Goal: Register for event/course

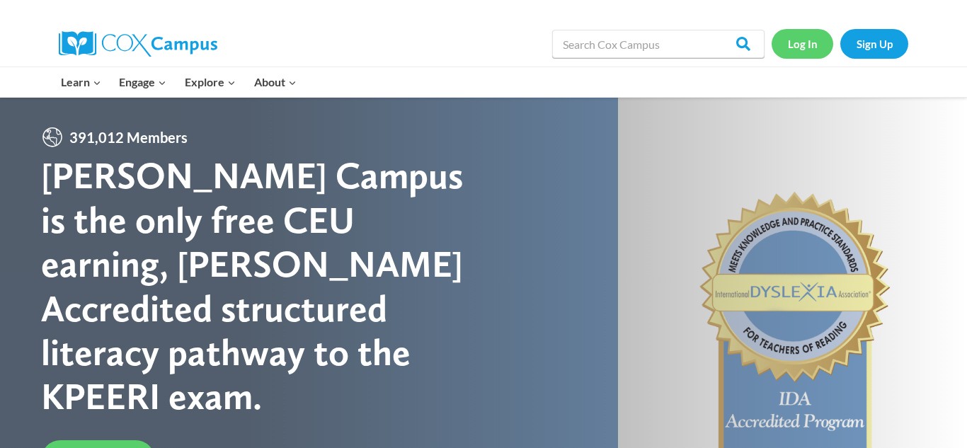
click at [799, 49] on link "Log In" at bounding box center [802, 43] width 62 height 29
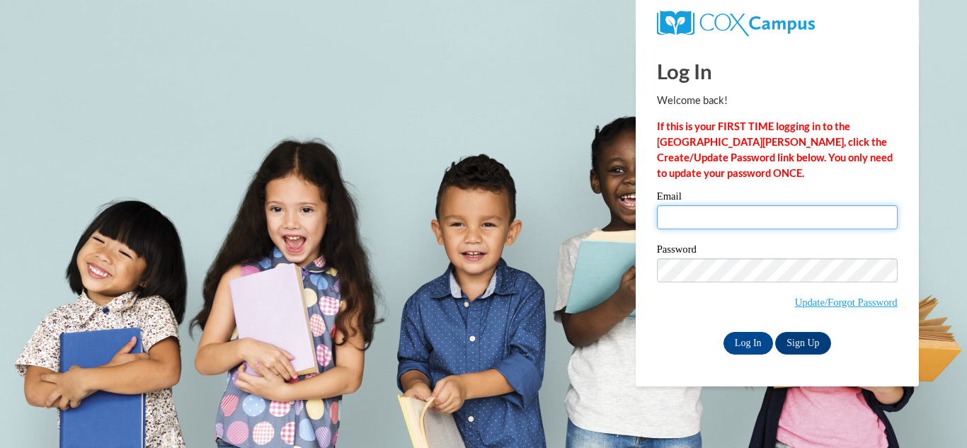
click at [699, 207] on input "Email" at bounding box center [777, 217] width 241 height 24
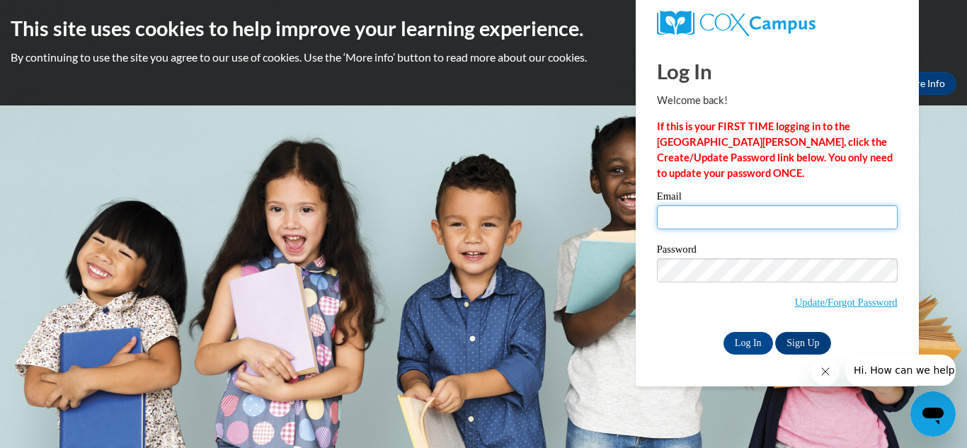
type input "[EMAIL_ADDRESS][DOMAIN_NAME]"
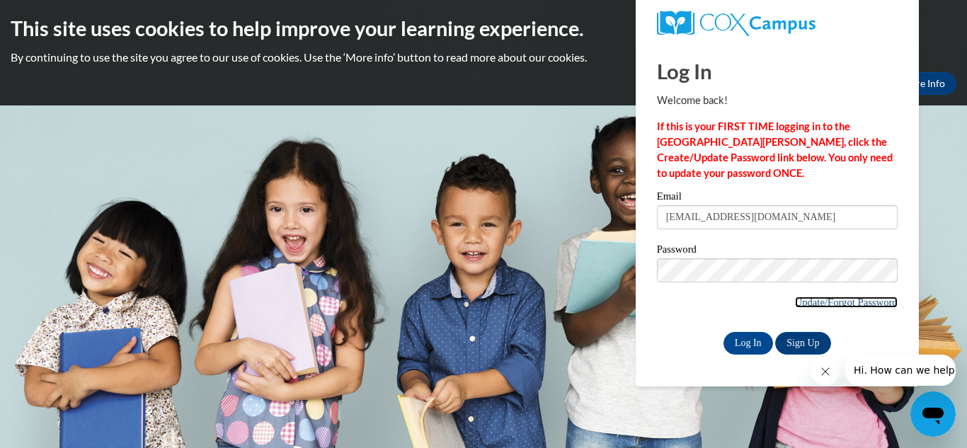
click at [817, 305] on link "Update/Forgot Password" at bounding box center [846, 301] width 103 height 11
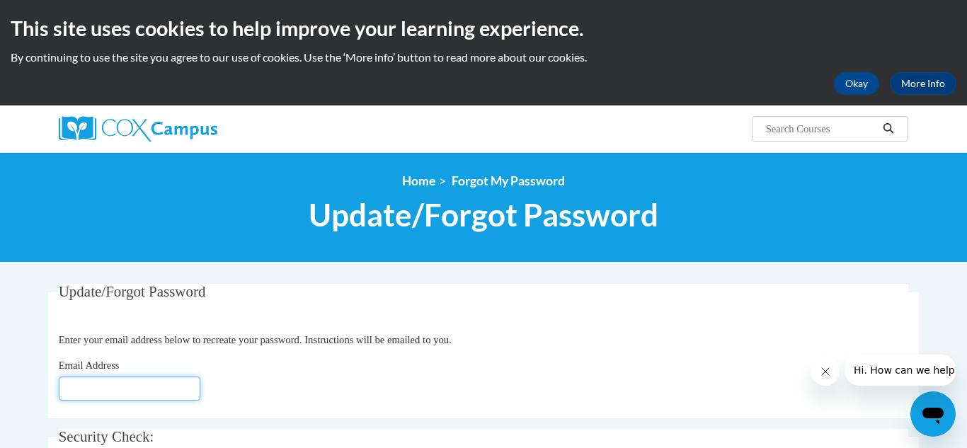
click at [171, 389] on input "Email Address" at bounding box center [130, 388] width 142 height 24
type input "c.henderson201496@gmail.com"
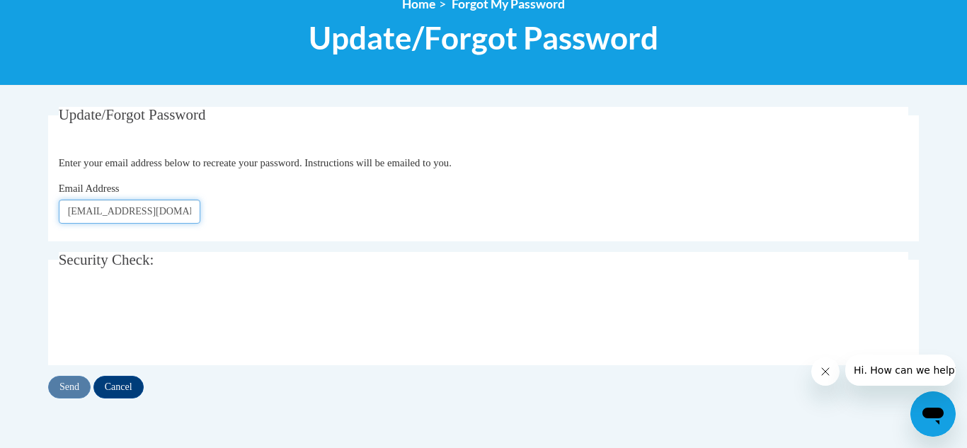
scroll to position [178, 0]
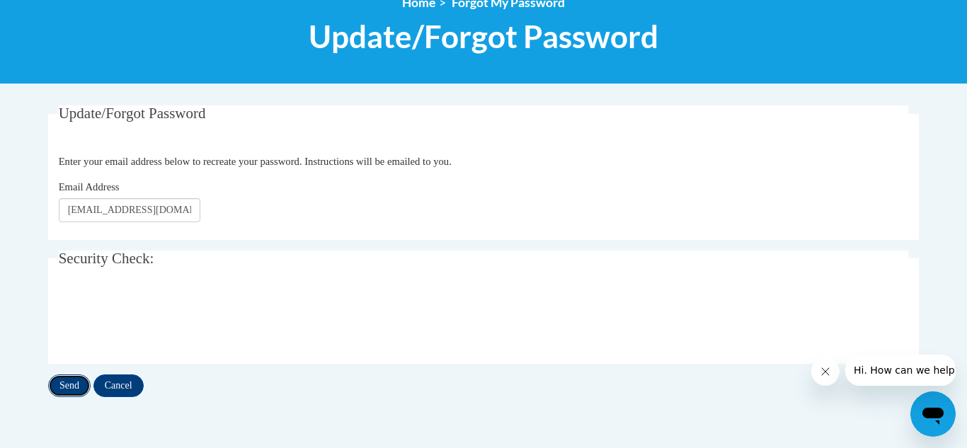
click at [69, 386] on input "Send" at bounding box center [69, 385] width 42 height 23
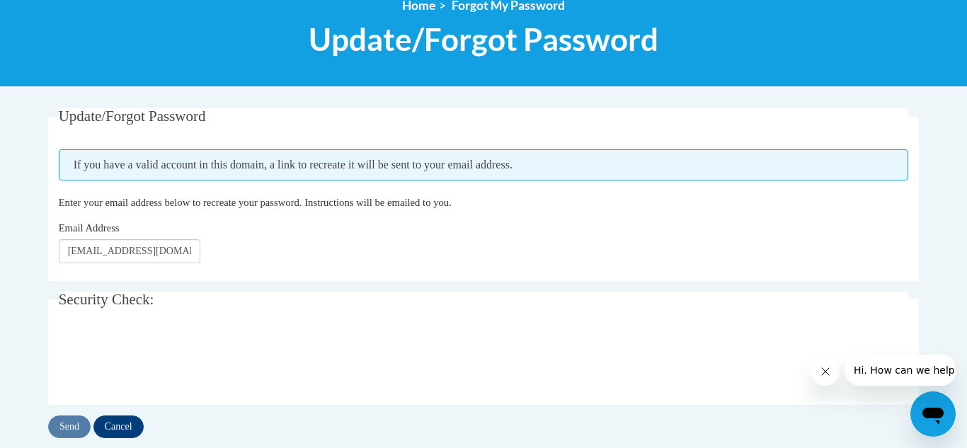
scroll to position [177, 0]
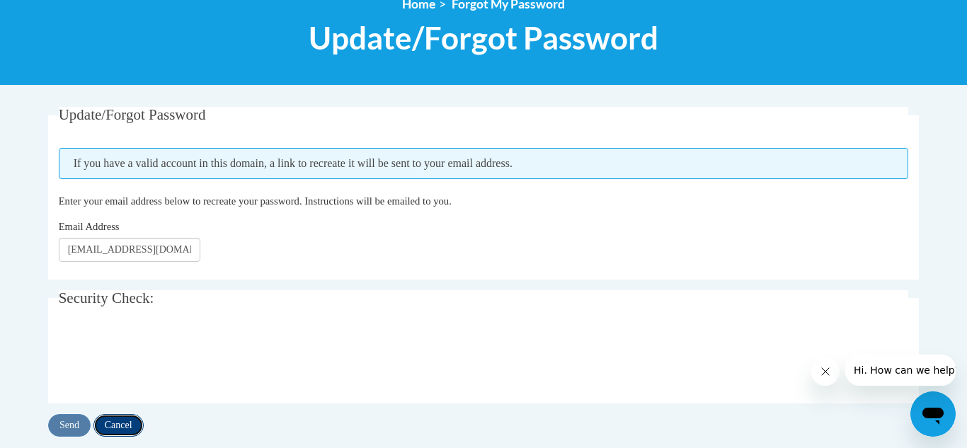
click at [117, 425] on input "Cancel" at bounding box center [118, 425] width 50 height 23
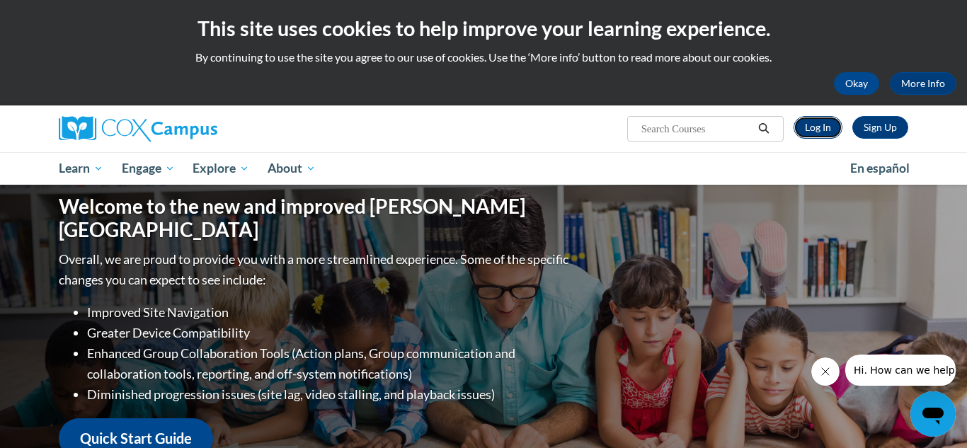
click at [819, 123] on link "Log In" at bounding box center [817, 127] width 49 height 23
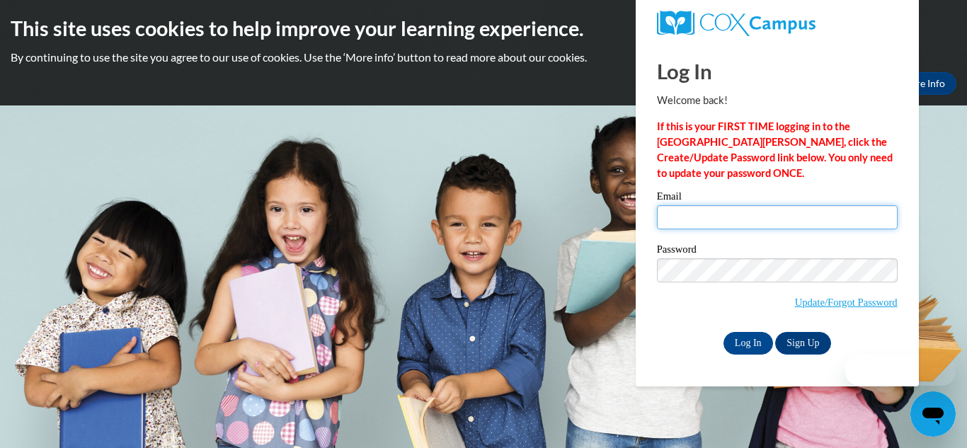
click at [766, 210] on input "Email" at bounding box center [777, 217] width 241 height 24
type input "c.henderson201496@gmail.com"
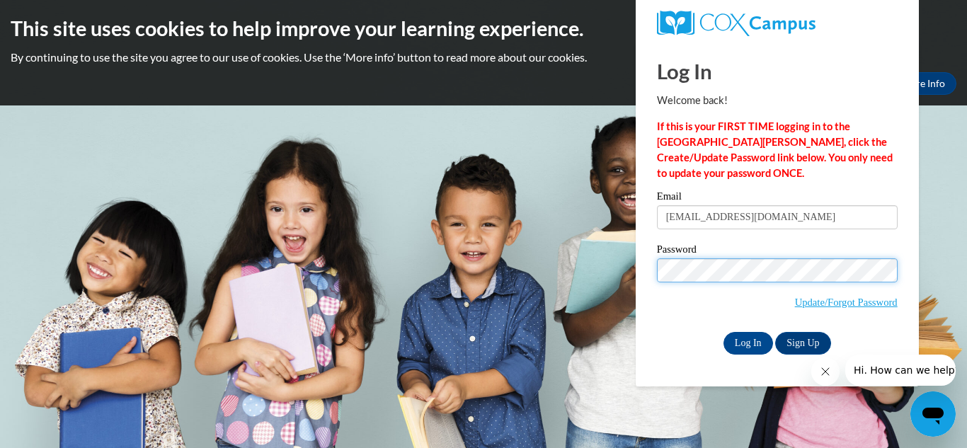
click at [723, 332] on input "Log In" at bounding box center [748, 343] width 50 height 23
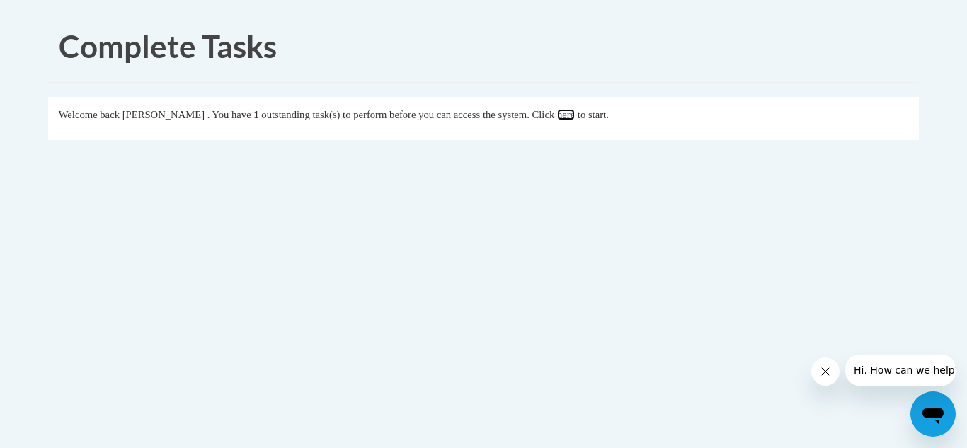
click at [575, 115] on link "here" at bounding box center [566, 114] width 18 height 11
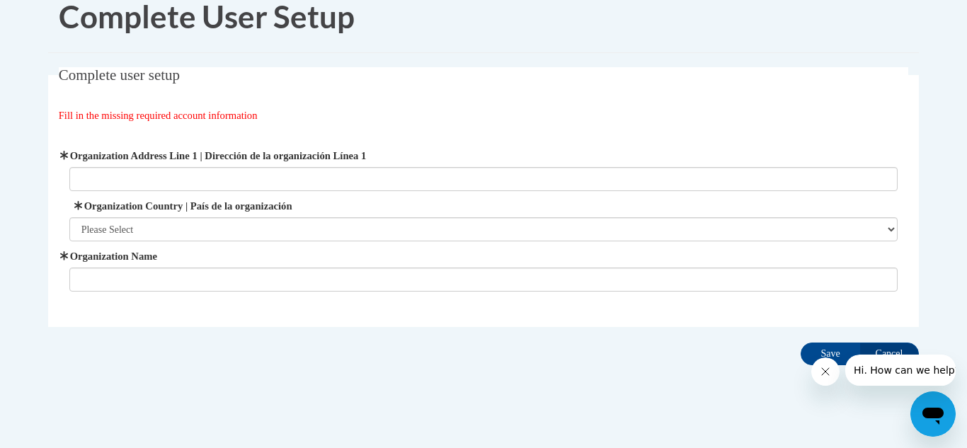
scroll to position [47, 0]
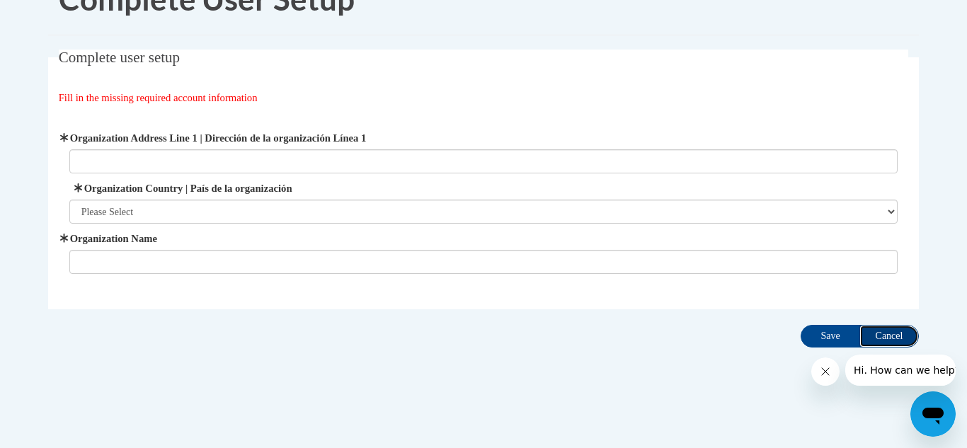
click at [892, 330] on input "Cancel" at bounding box center [888, 336] width 59 height 23
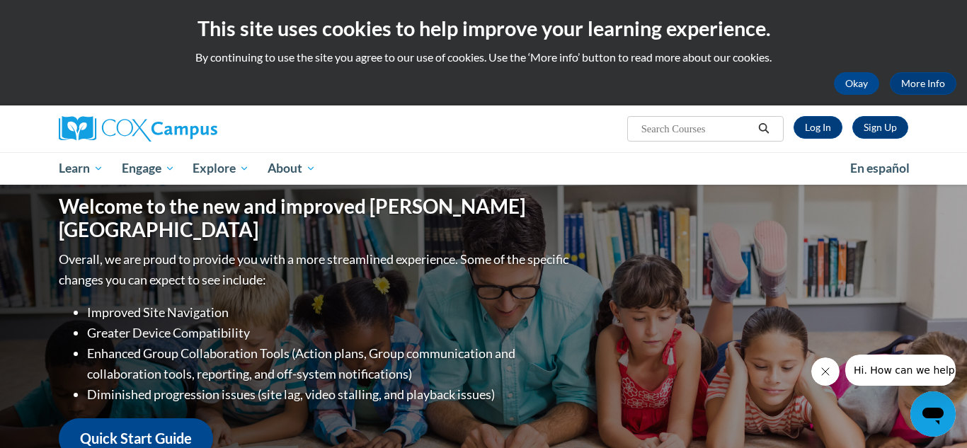
click at [700, 128] on input "Search..." at bounding box center [696, 128] width 113 height 17
type input "Language and Literacy"
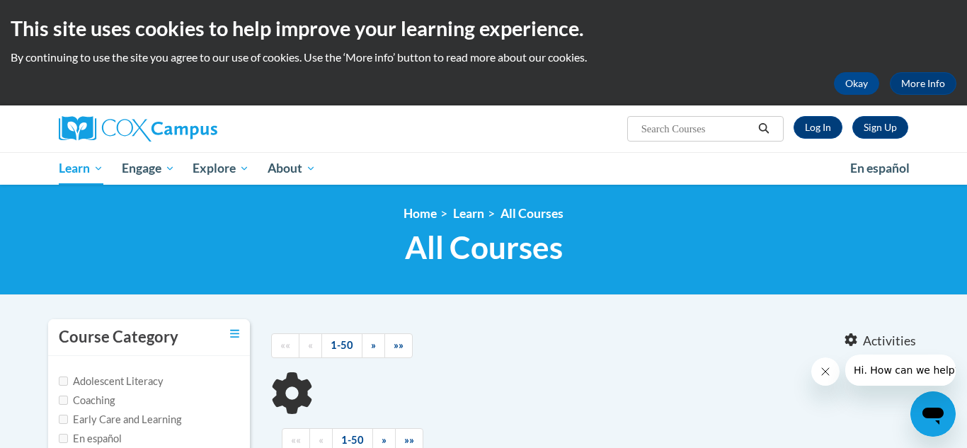
type input "Language and Literacy"
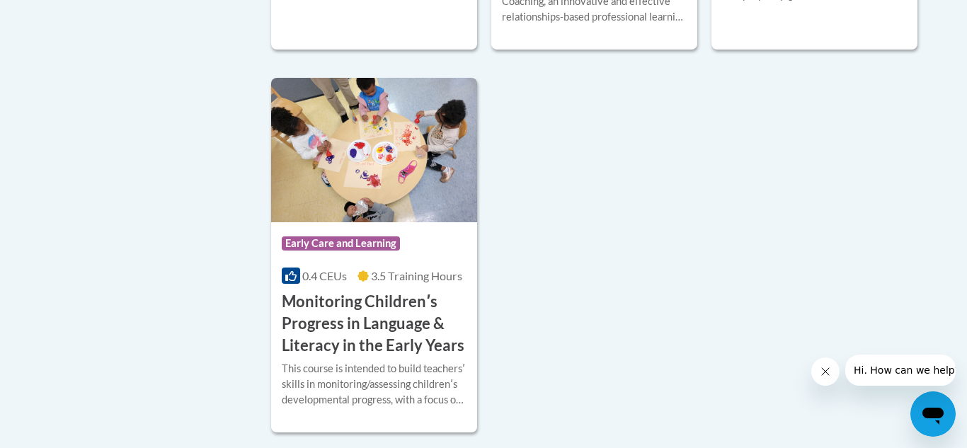
scroll to position [670, 0]
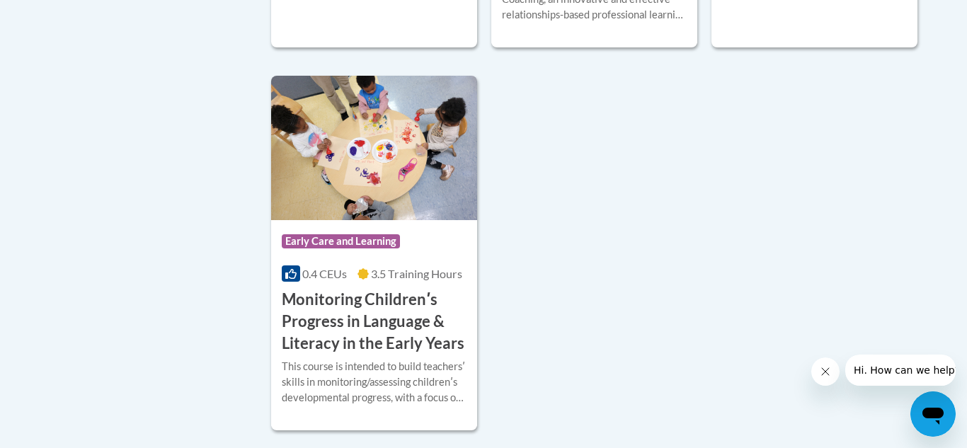
click at [787, 260] on div "Course Category: Early Care and Learning 0.2 CEUs 1.5 Training Hours COURSE Bui…" at bounding box center [594, 61] width 647 height 737
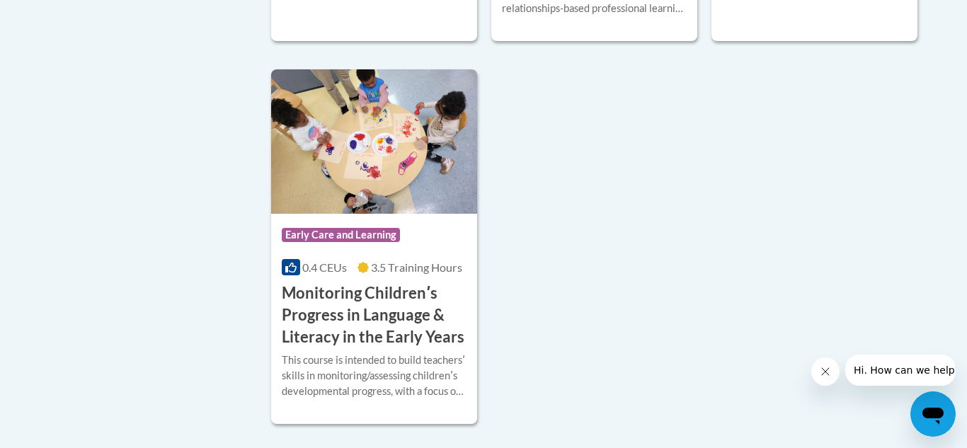
scroll to position [674, 0]
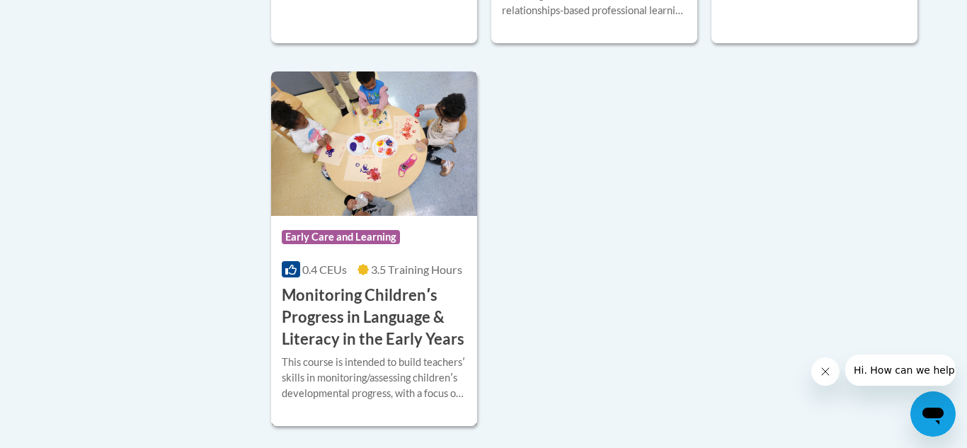
click at [325, 238] on span "Early Care and Learning" at bounding box center [341, 237] width 118 height 14
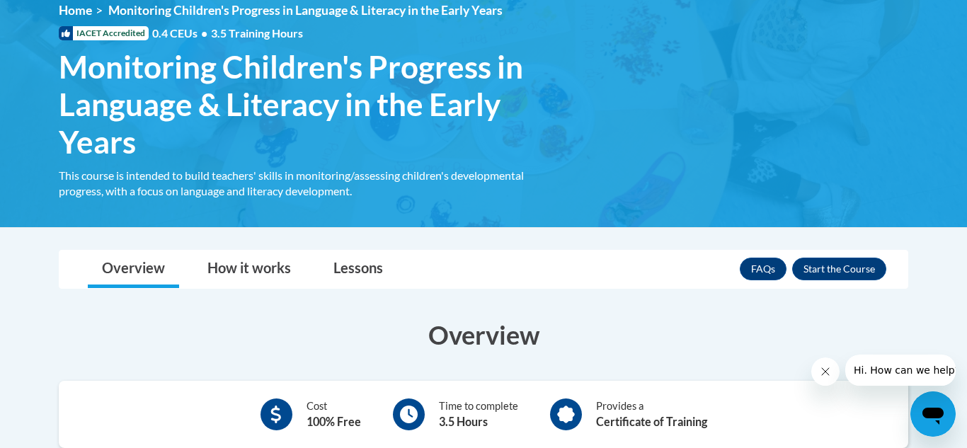
scroll to position [205, 0]
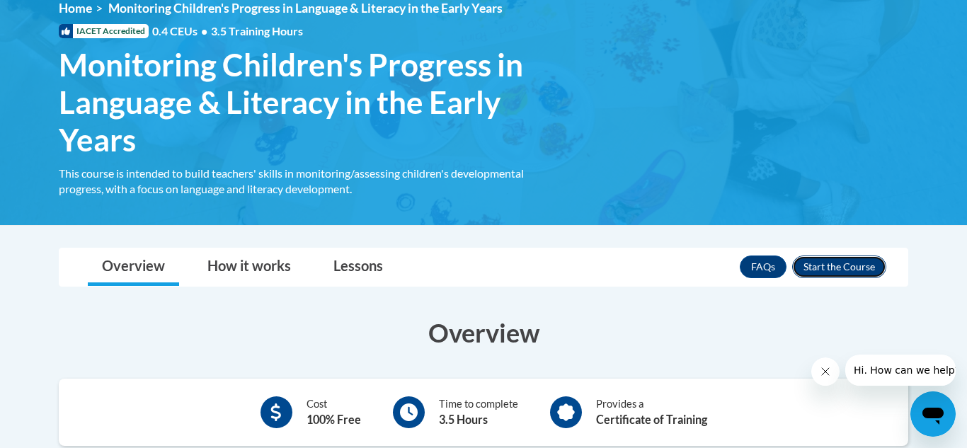
click at [857, 260] on button "Enroll" at bounding box center [839, 266] width 94 height 23
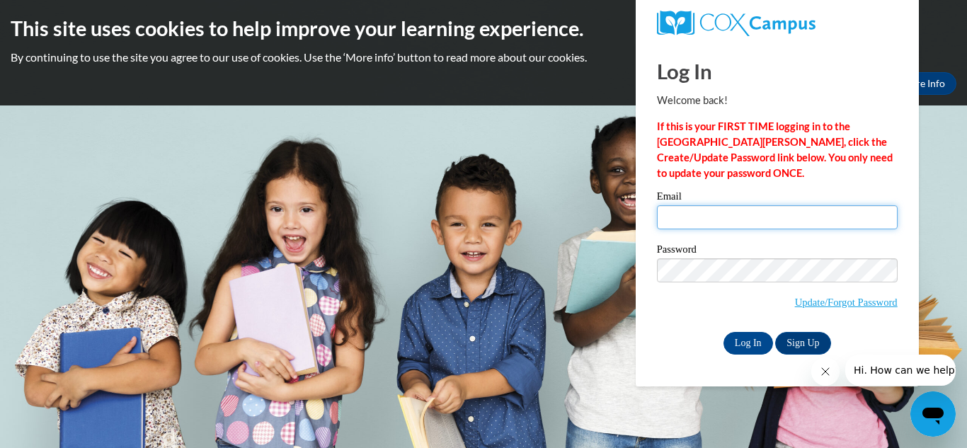
click at [829, 218] on input "Email" at bounding box center [777, 217] width 241 height 24
type input "[EMAIL_ADDRESS][DOMAIN_NAME]"
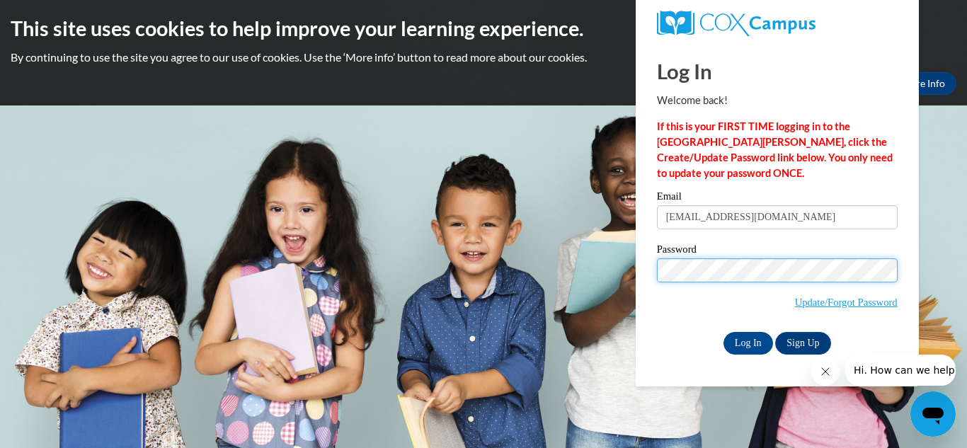
click at [723, 332] on input "Log In" at bounding box center [748, 343] width 50 height 23
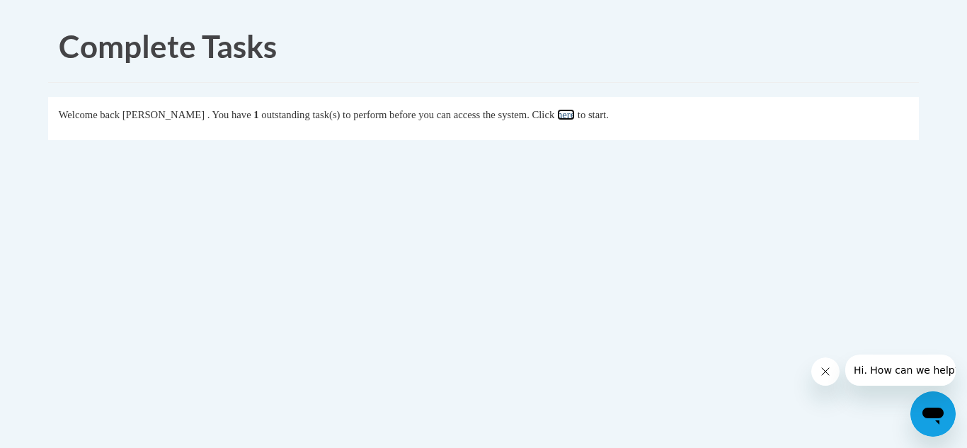
click at [575, 118] on link "here" at bounding box center [566, 114] width 18 height 11
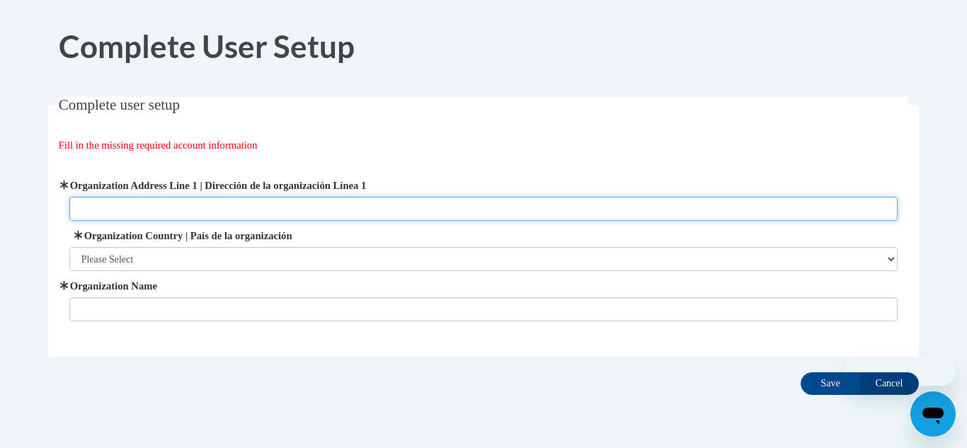
click at [323, 204] on input "Organization Address Line 1 | Dirección de la organización Línea 1" at bounding box center [483, 209] width 829 height 24
type input "152 B.E. Thomas Rd"
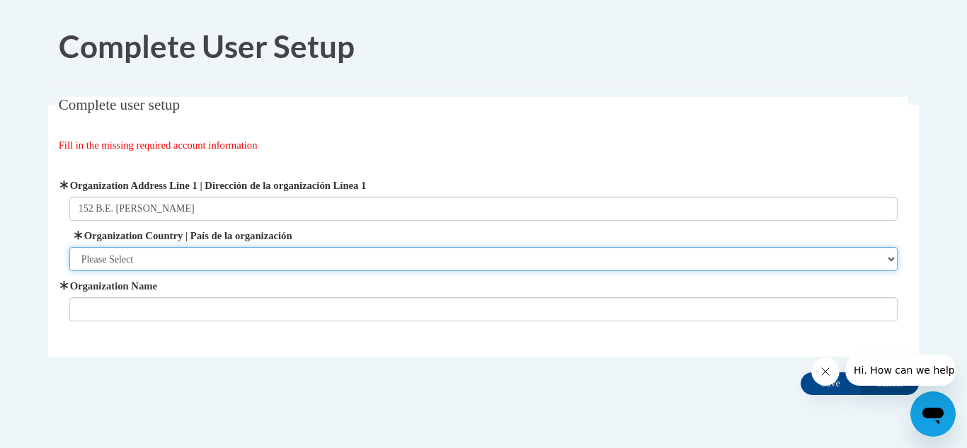
click at [191, 258] on select "Please Select United States | Estados Unidos Outside of the United States | Fue…" at bounding box center [483, 259] width 829 height 24
select select "ad49bcad-a171-4b2e-b99c-48b446064914"
click at [69, 247] on select "Please Select United States | Estados Unidos Outside of the United States | Fue…" at bounding box center [483, 259] width 829 height 24
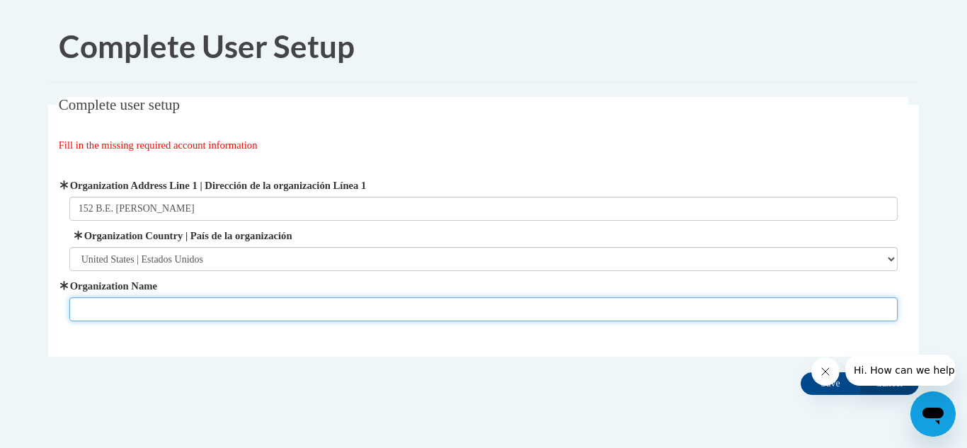
click at [204, 309] on input "Organization Name" at bounding box center [483, 309] width 829 height 24
type input "[PERSON_NAME]"
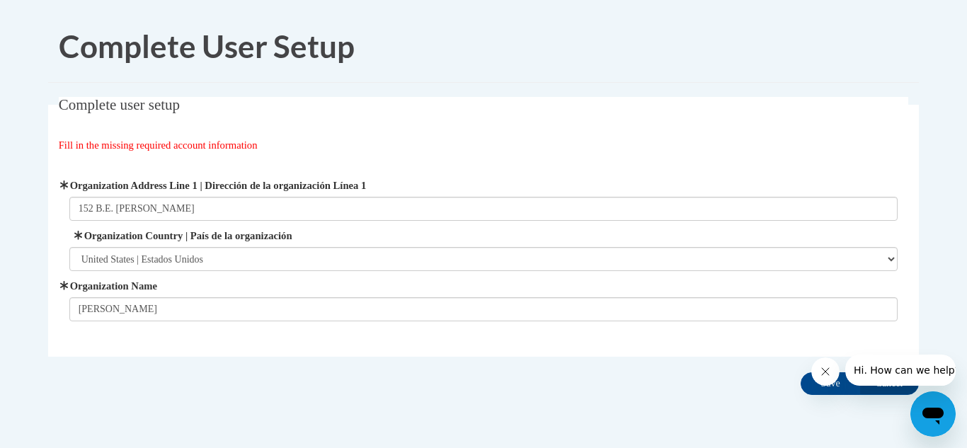
click at [824, 374] on icon "Close message from company" at bounding box center [824, 371] width 11 height 11
click at [843, 388] on input "Save" at bounding box center [829, 383] width 59 height 23
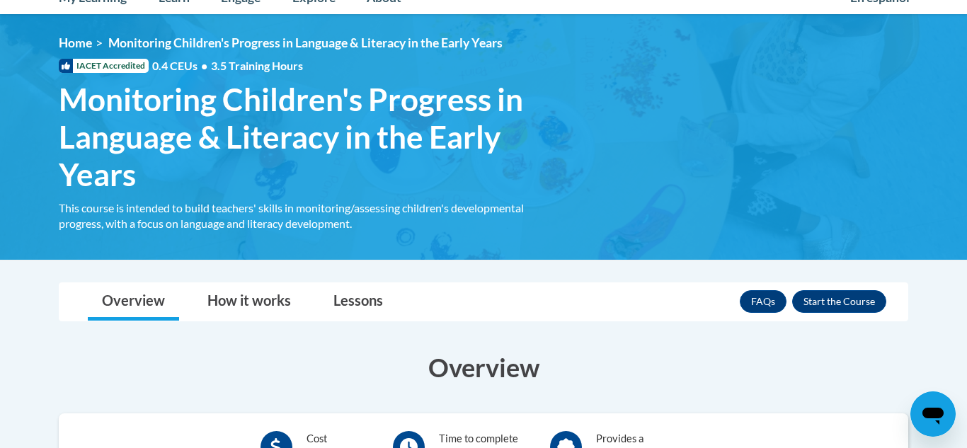
scroll to position [173, 0]
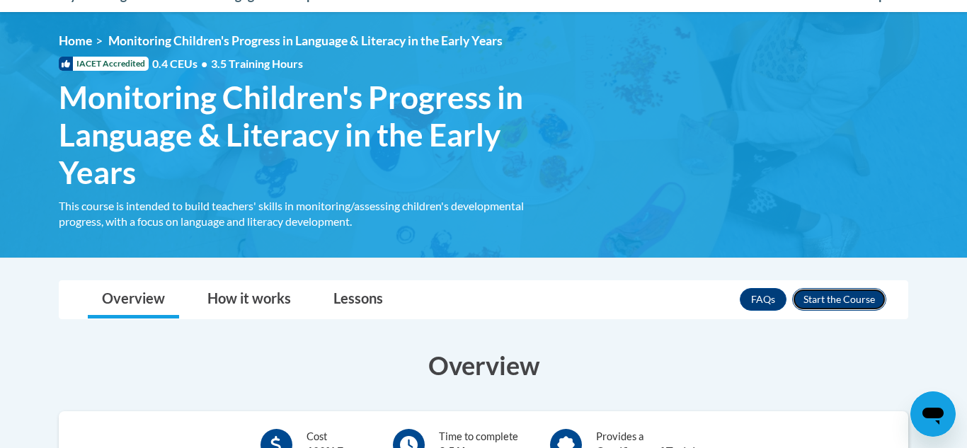
click at [872, 294] on button "Enroll" at bounding box center [839, 299] width 94 height 23
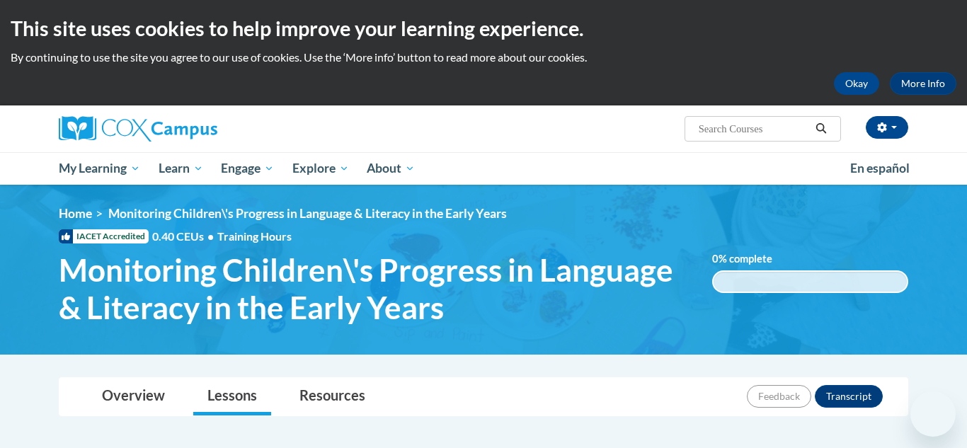
click at [872, 294] on div "<en>Home</en><fr>Accueil</fr><de>Zuhause</de><it>Casa</it><es>Casa</es><pt>Casa…" at bounding box center [484, 269] width 892 height 127
click at [764, 277] on div "0.001% complete 0.001%" at bounding box center [810, 281] width 197 height 23
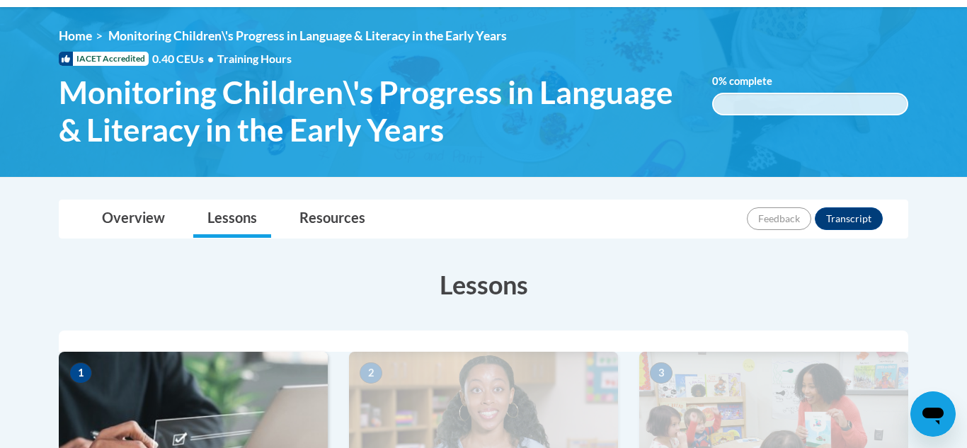
scroll to position [171, 0]
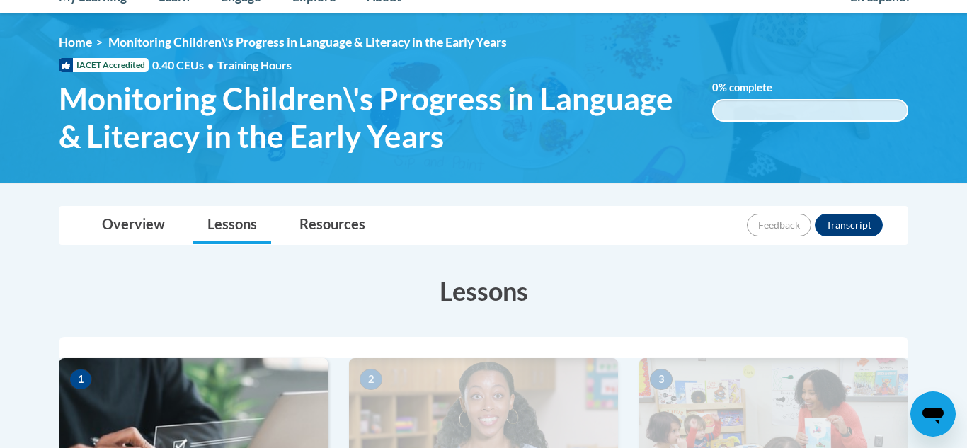
click at [292, 149] on span "Monitoring Children\'s Progress in Language & Literacy in the Early Years" at bounding box center [375, 117] width 632 height 75
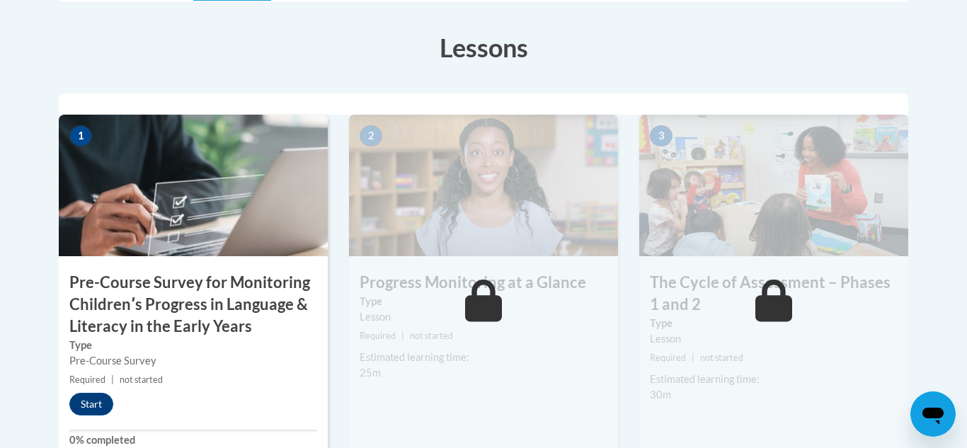
scroll to position [421, 0]
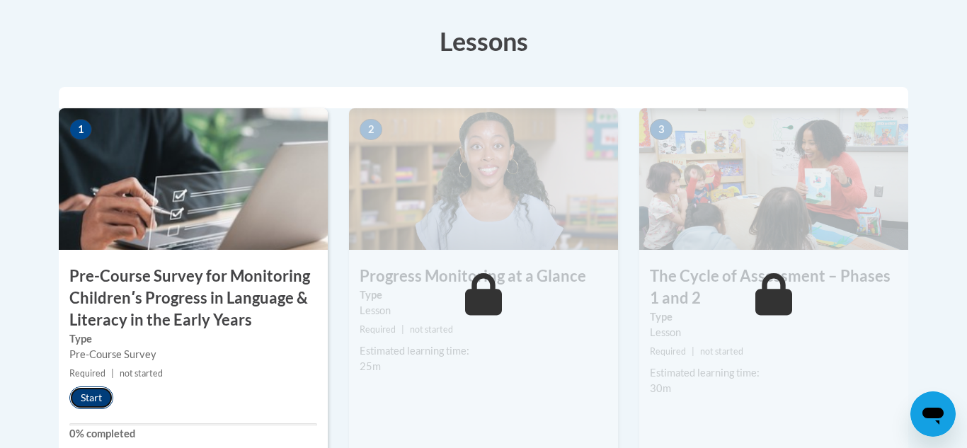
click at [103, 396] on button "Start" at bounding box center [91, 397] width 44 height 23
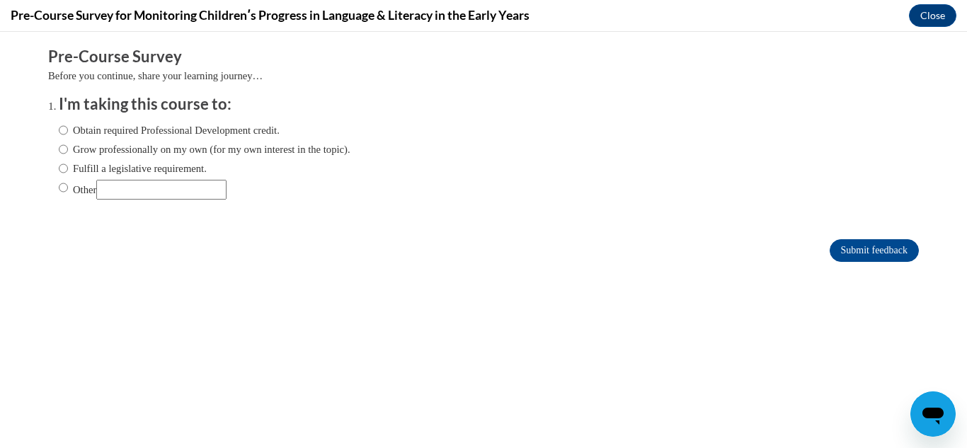
scroll to position [0, 0]
click at [64, 130] on input "Obtain required Professional Development credit." at bounding box center [63, 130] width 9 height 16
radio input "true"
click at [67, 150] on input "Grow professionally on my own (for my own interest in the topic)." at bounding box center [63, 150] width 9 height 16
radio input "true"
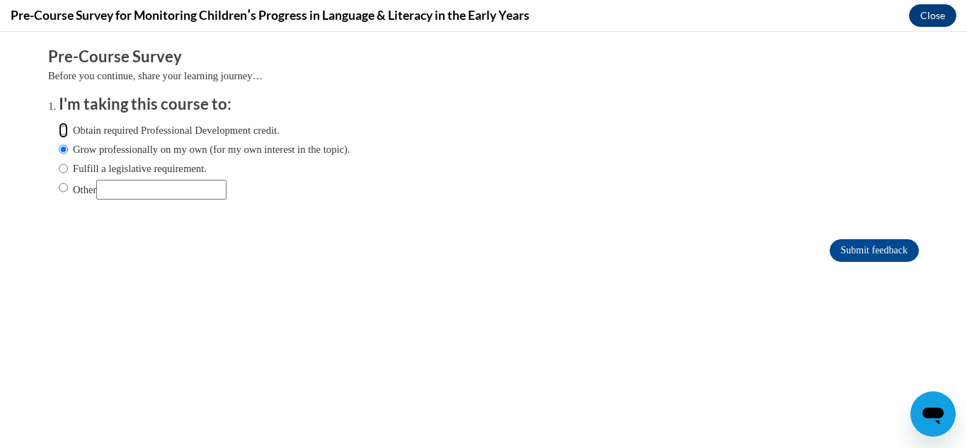
click at [67, 131] on input "Obtain required Professional Development credit." at bounding box center [63, 130] width 9 height 16
radio input "true"
click at [835, 250] on input "Submit feedback" at bounding box center [873, 250] width 89 height 23
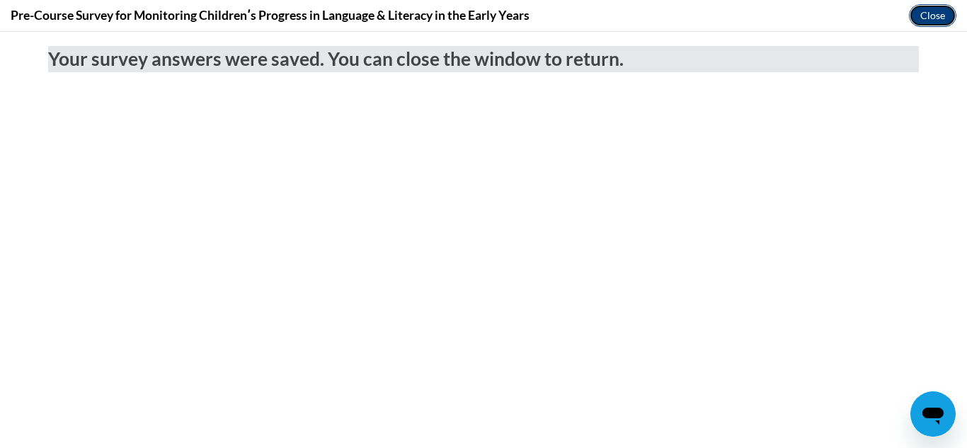
click at [936, 9] on button "Close" at bounding box center [932, 15] width 47 height 23
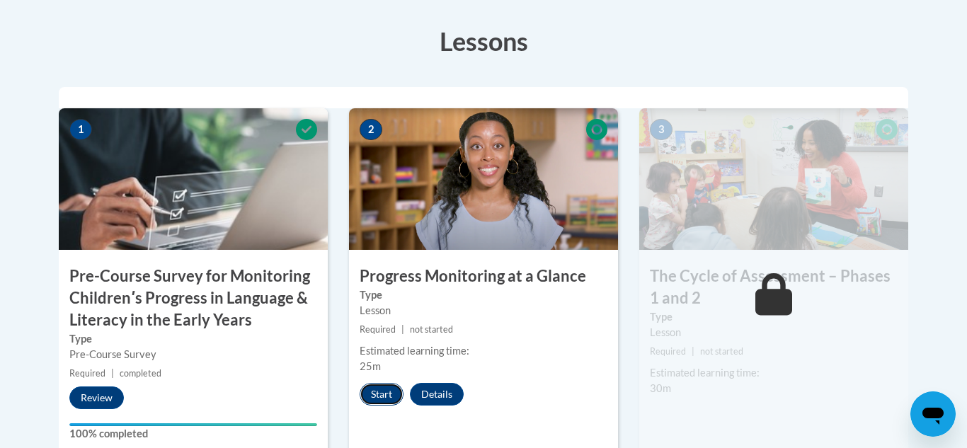
click at [379, 390] on button "Start" at bounding box center [381, 394] width 44 height 23
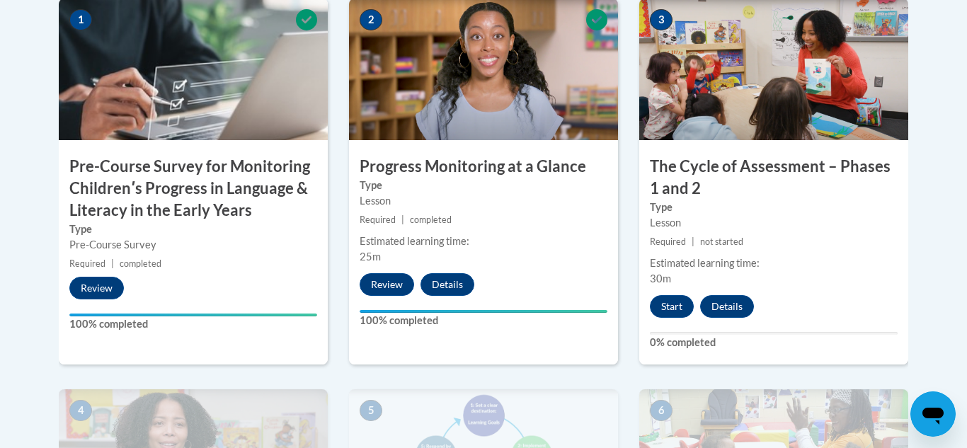
scroll to position [537, 0]
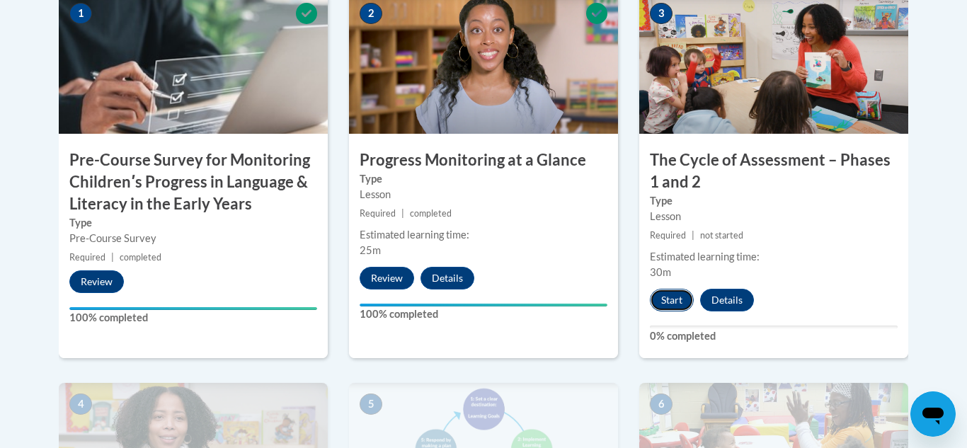
click at [678, 304] on button "Start" at bounding box center [672, 300] width 44 height 23
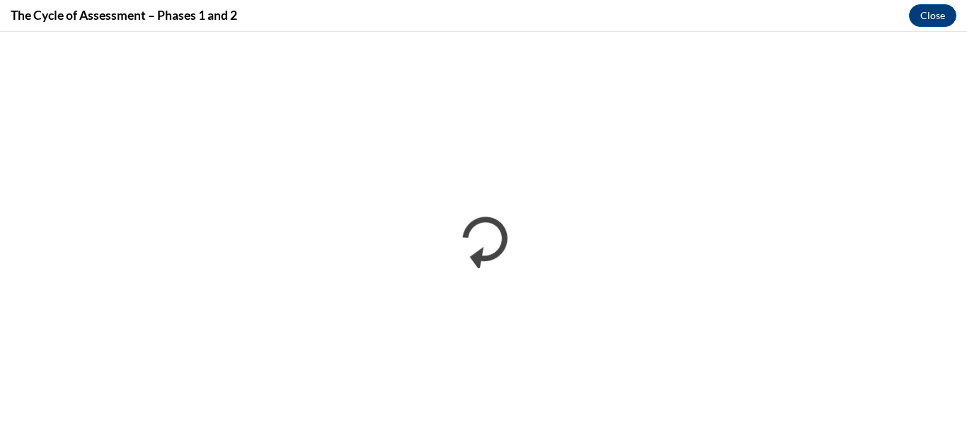
scroll to position [0, 0]
click at [962, 25] on div "The Cycle of Assessment – Phases 1 and 2 Close" at bounding box center [483, 16] width 967 height 32
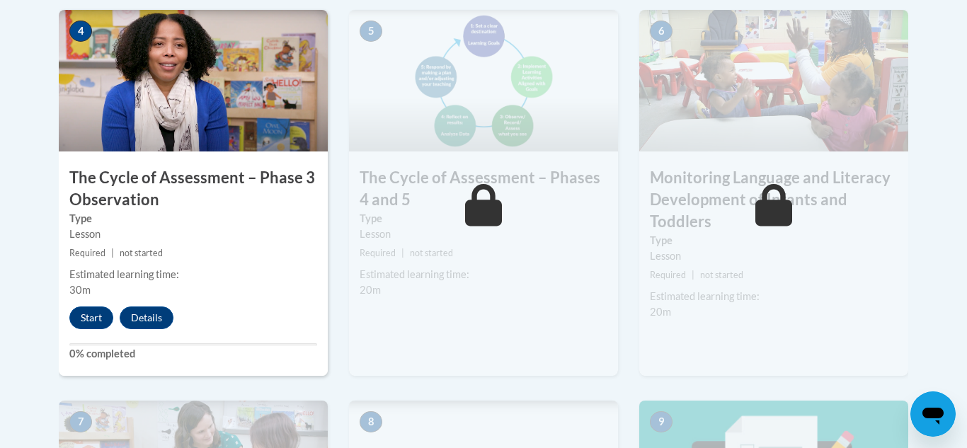
scroll to position [914, 0]
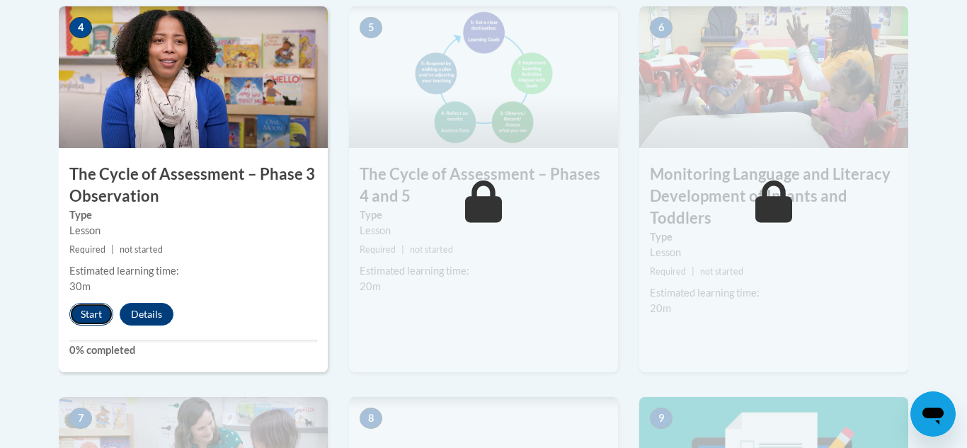
click at [88, 311] on button "Start" at bounding box center [91, 314] width 44 height 23
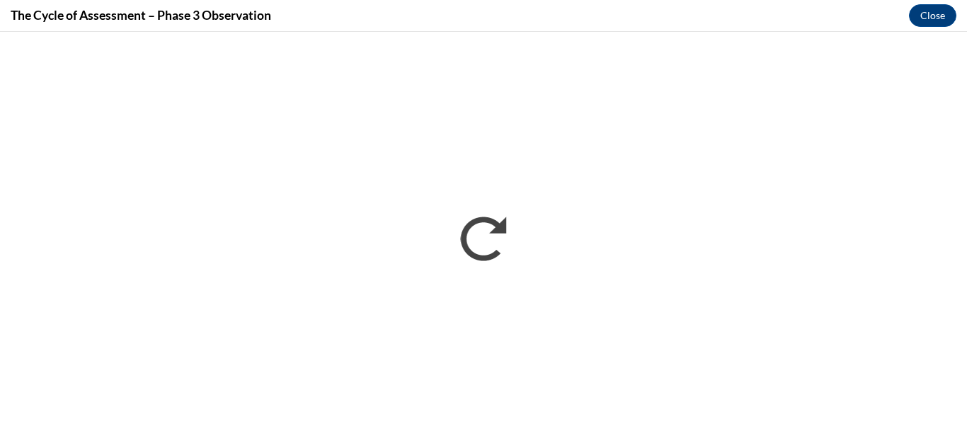
scroll to position [0, 0]
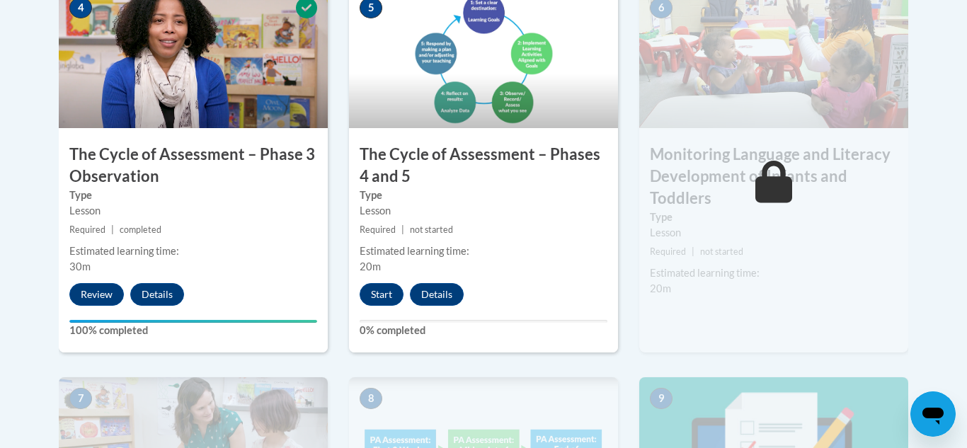
scroll to position [940, 0]
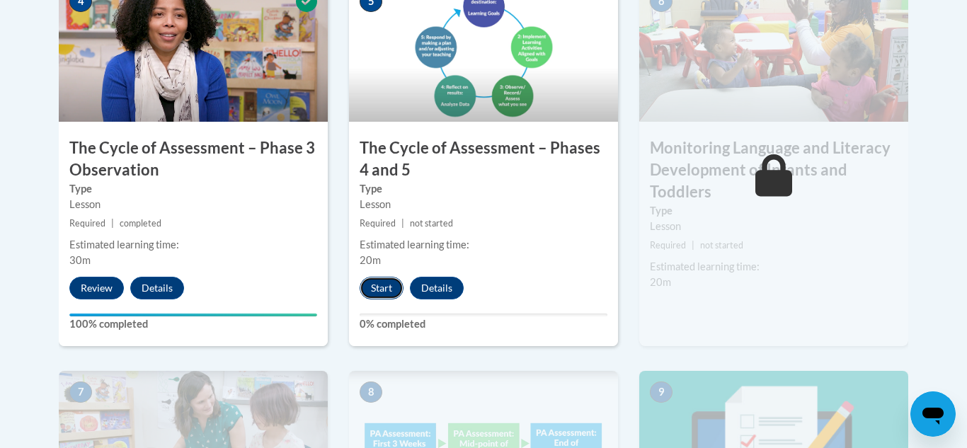
click at [384, 292] on button "Start" at bounding box center [381, 288] width 44 height 23
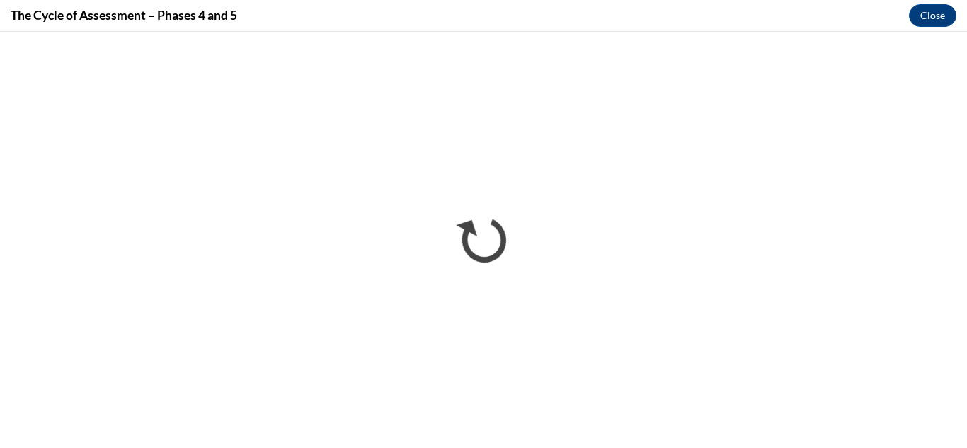
scroll to position [0, 0]
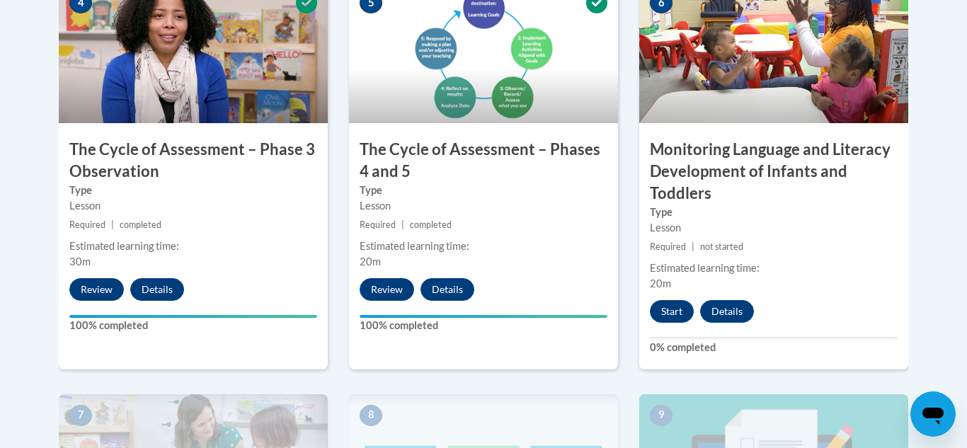
scroll to position [942, 0]
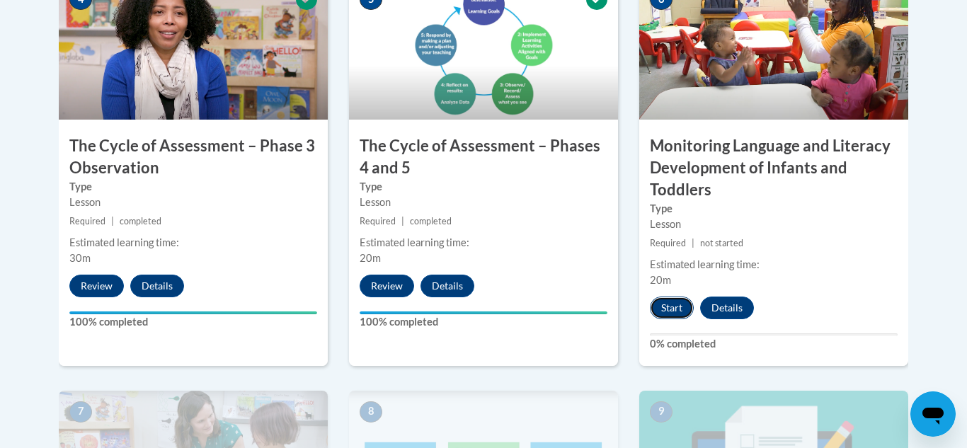
click at [675, 313] on button "Start" at bounding box center [672, 307] width 44 height 23
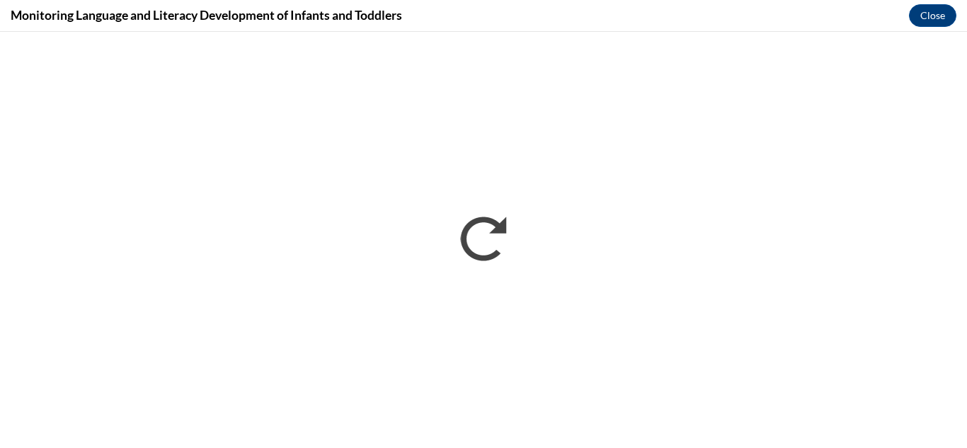
scroll to position [0, 0]
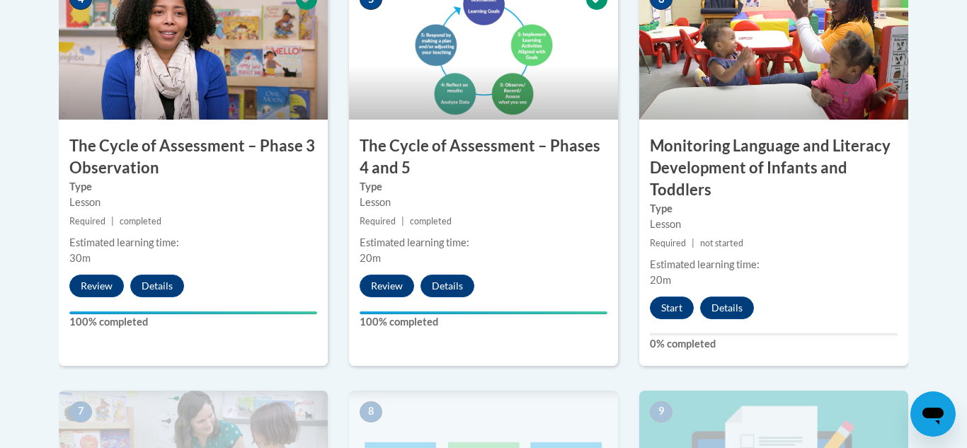
click at [965, 83] on div at bounding box center [483, 224] width 967 height 448
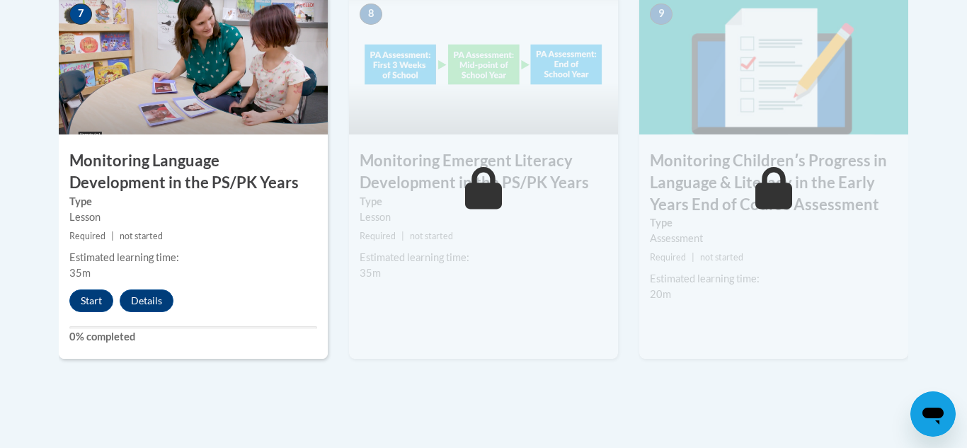
scroll to position [1346, 0]
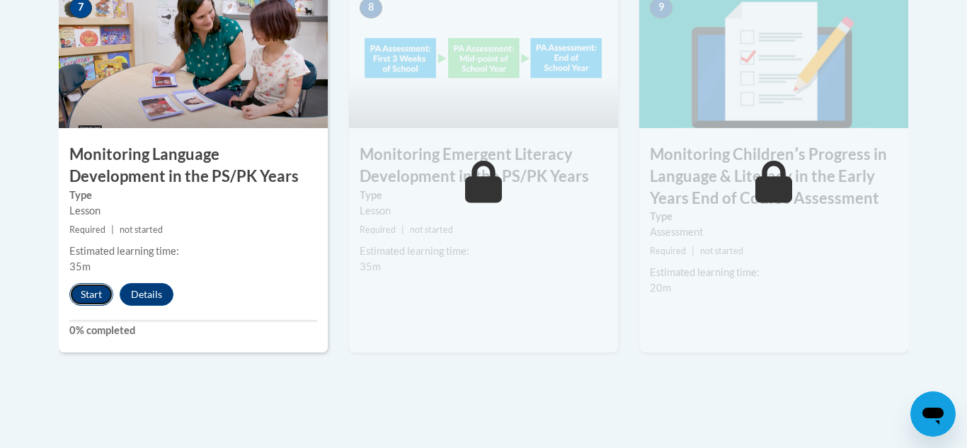
click at [86, 295] on button "Start" at bounding box center [91, 294] width 44 height 23
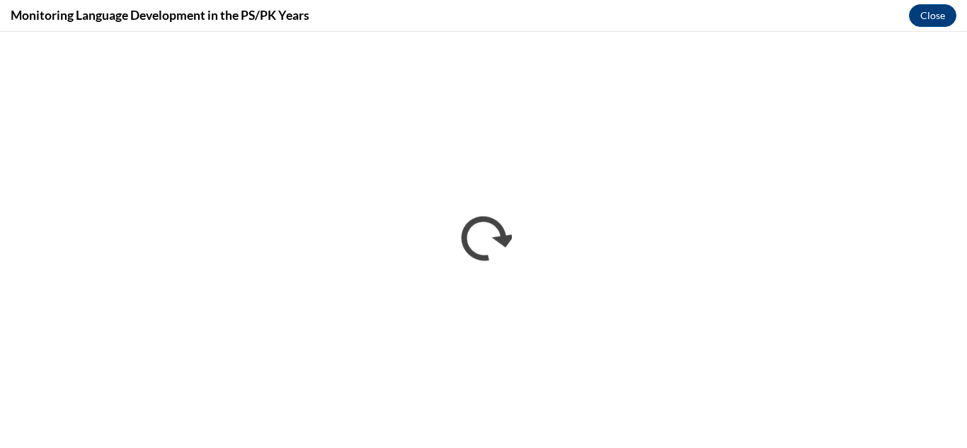
scroll to position [0, 0]
